Goal: Navigation & Orientation: Find specific page/section

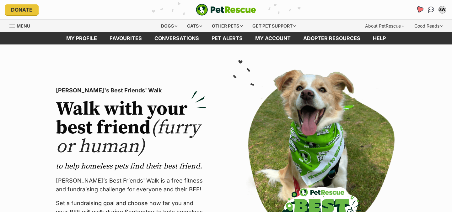
click at [419, 12] on icon "Favourites" at bounding box center [420, 9] width 8 height 7
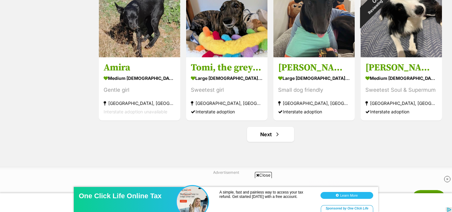
scroll to position [835, 0]
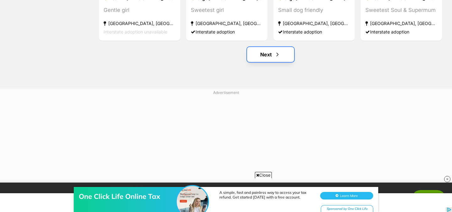
click at [276, 54] on span "Next page" at bounding box center [277, 55] width 6 height 8
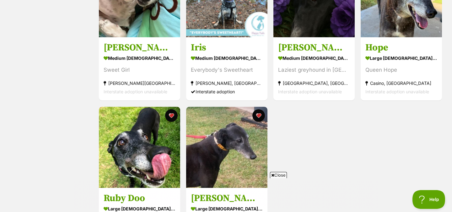
scroll to position [636, 0]
